Goal: Information Seeking & Learning: Learn about a topic

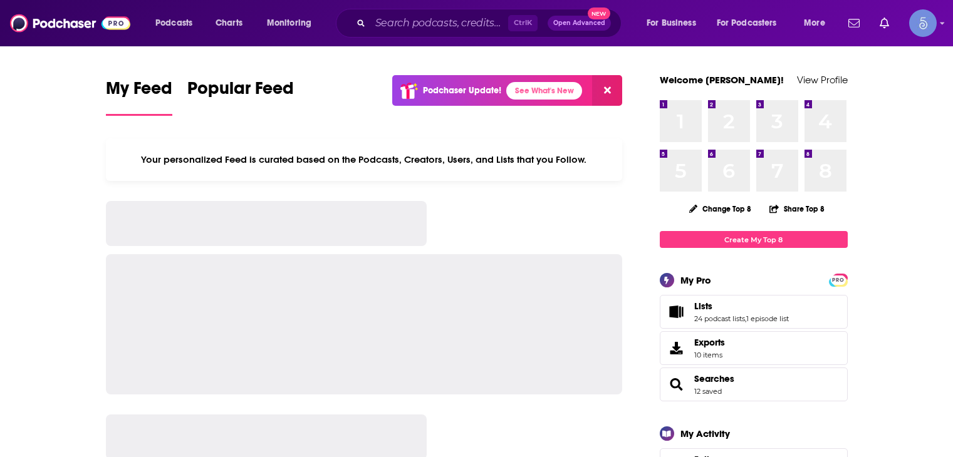
click at [420, 25] on input "Search podcasts, credits, & more..." at bounding box center [439, 23] width 138 height 20
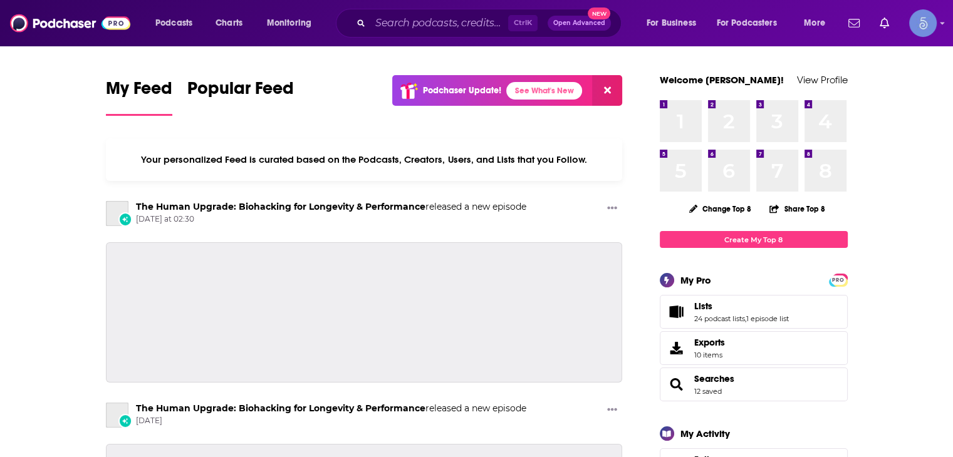
click at [418, 19] on input "Search podcasts, credits, & more..." at bounding box center [439, 23] width 138 height 20
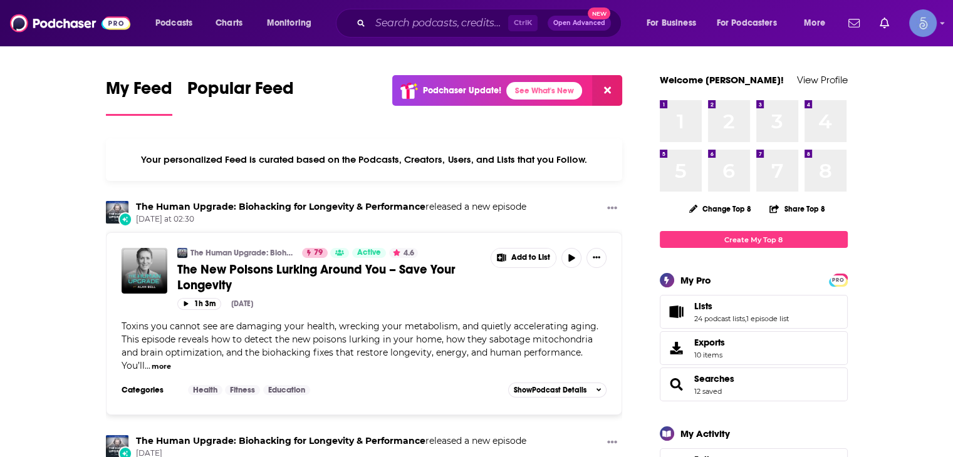
click at [422, 30] on input "Search podcasts, credits, & more..." at bounding box center [439, 23] width 138 height 20
click at [440, 21] on input "Search podcasts, credits, & more..." at bounding box center [439, 23] width 138 height 20
click at [471, 25] on input "Search podcasts, credits, & more..." at bounding box center [439, 23] width 138 height 20
click at [455, 22] on input "Search podcasts, credits, & more..." at bounding box center [439, 23] width 138 height 20
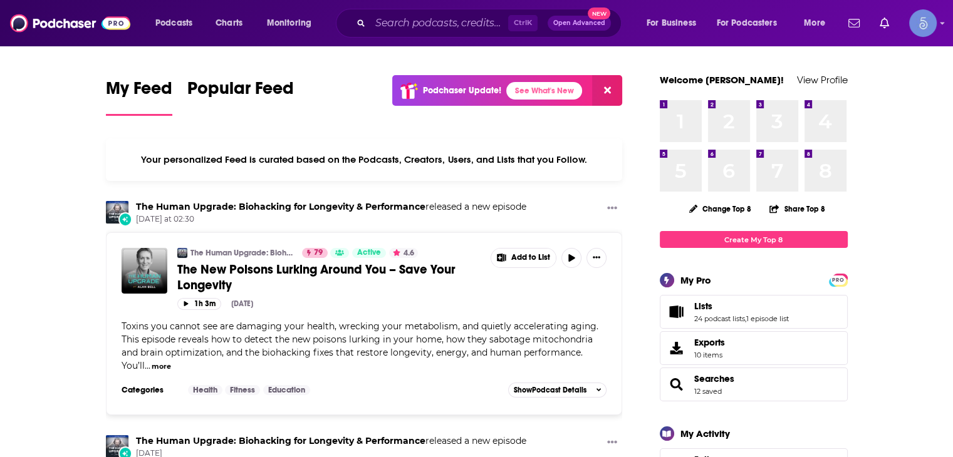
click at [369, 10] on div "Ctrl K Open Advanced New" at bounding box center [479, 23] width 286 height 29
click at [382, 23] on input "Search podcasts, credits, & more..." at bounding box center [439, 23] width 138 height 20
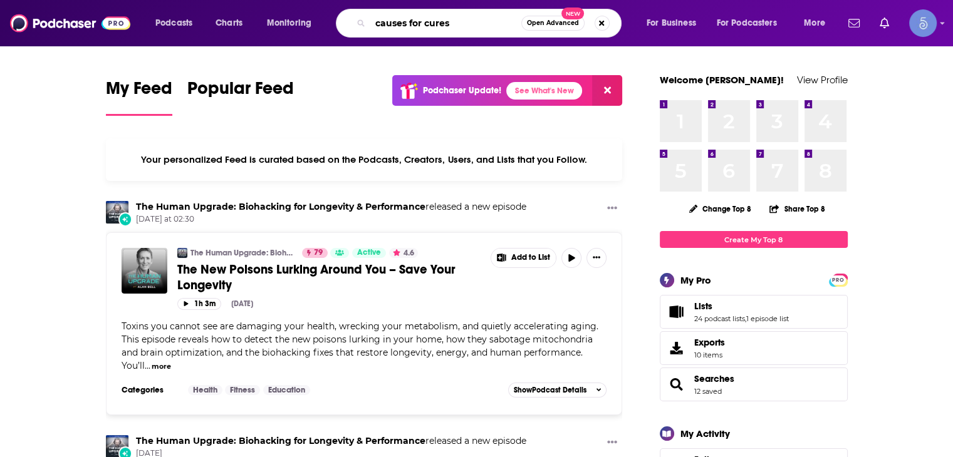
type input "causes for cures"
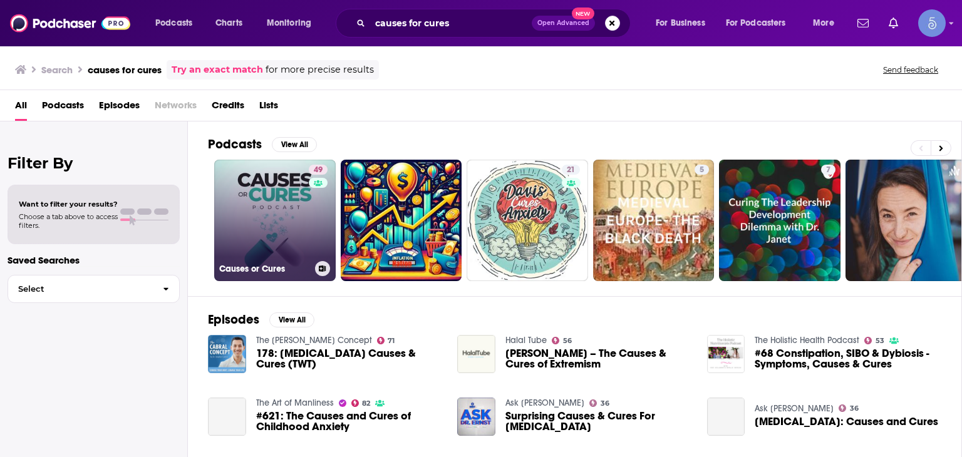
click at [276, 209] on link "49 Causes or Cures" at bounding box center [275, 221] width 122 height 122
